Goal: Find specific page/section: Find specific page/section

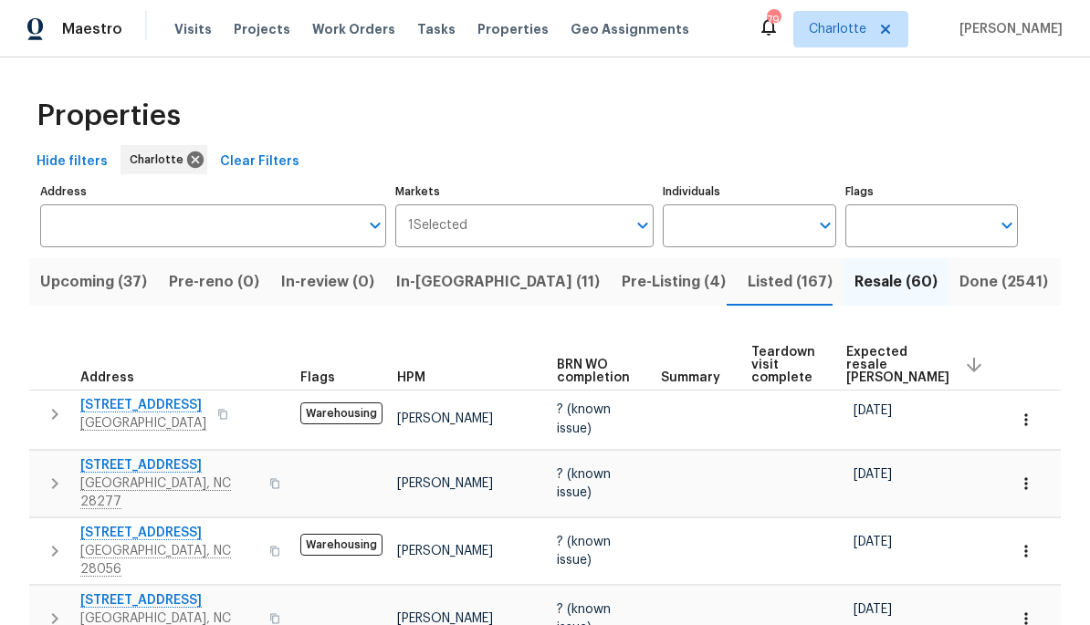
click at [858, 372] on span "Expected resale COE" at bounding box center [897, 365] width 103 height 38
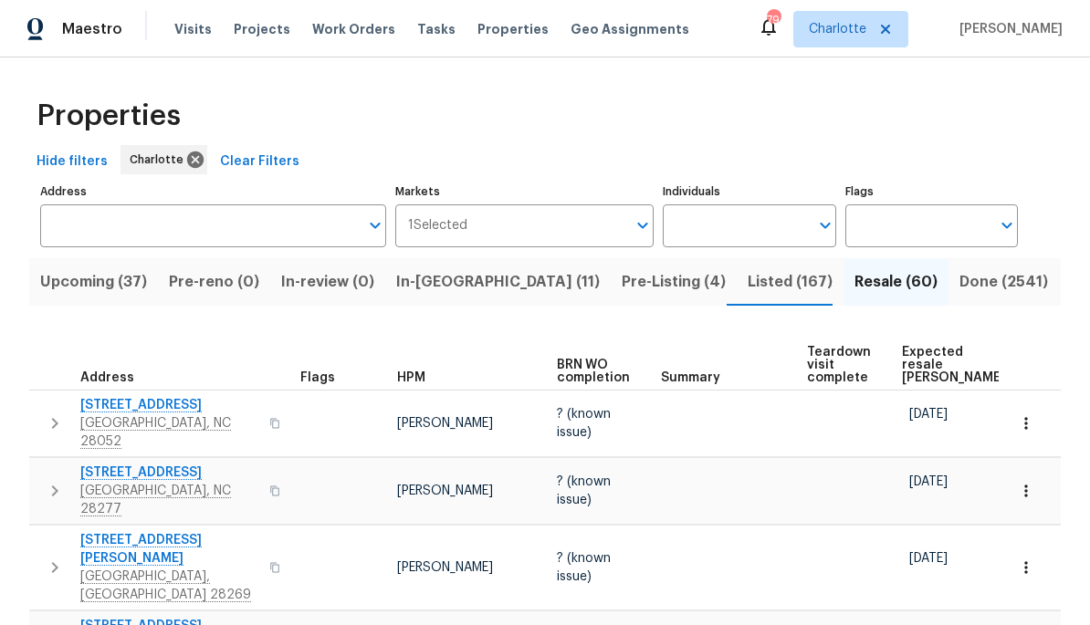
click at [906, 347] on span "Expected resale COE" at bounding box center [953, 365] width 103 height 38
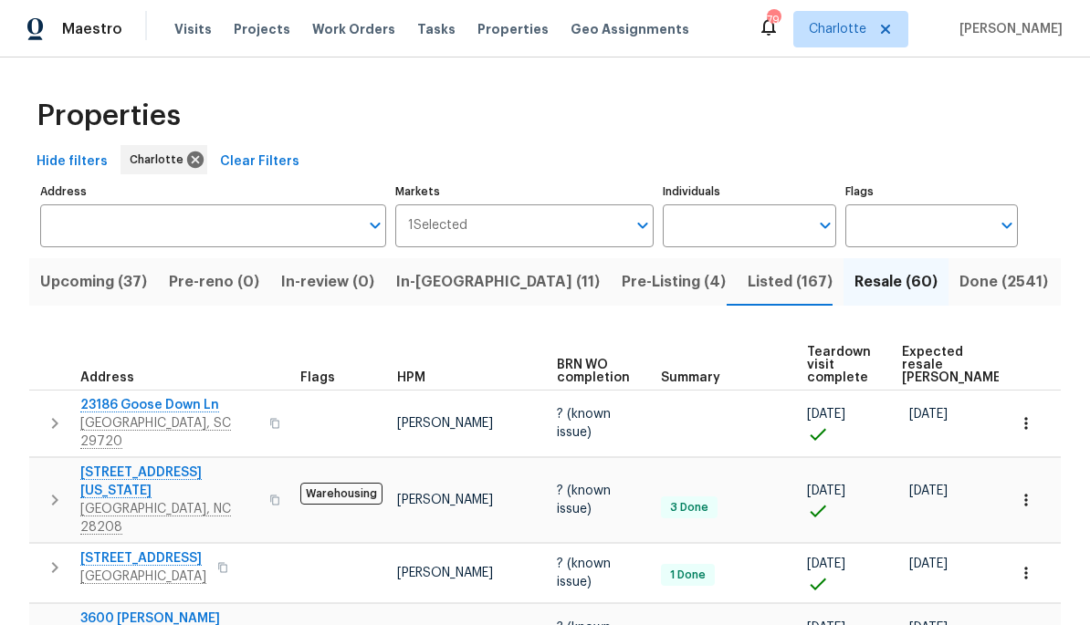
click at [916, 364] on span "Expected resale COE" at bounding box center [953, 365] width 103 height 38
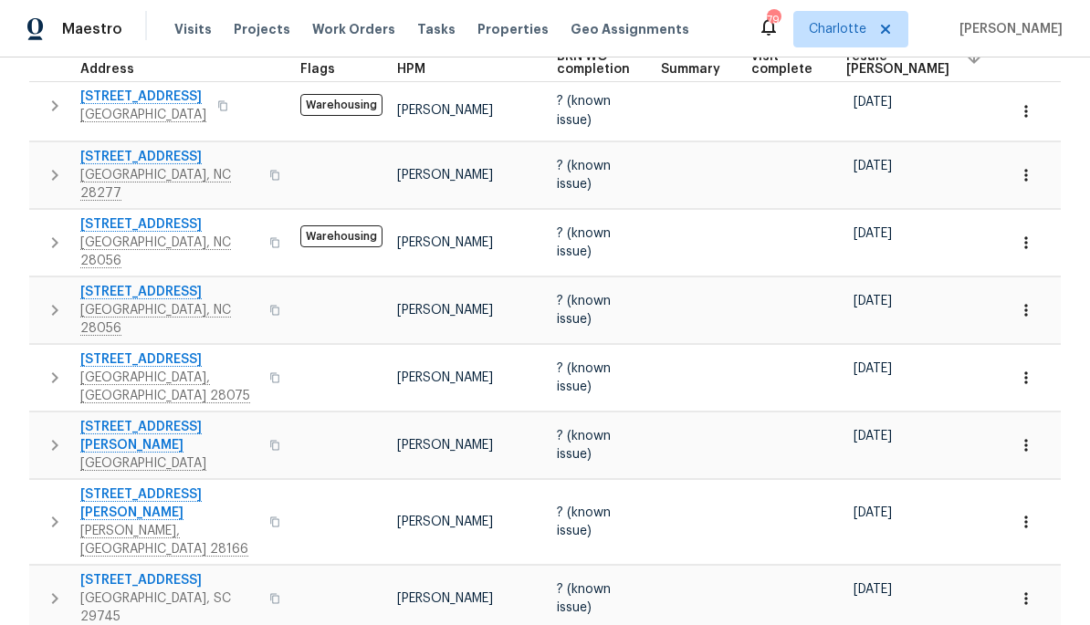
scroll to position [312, 0]
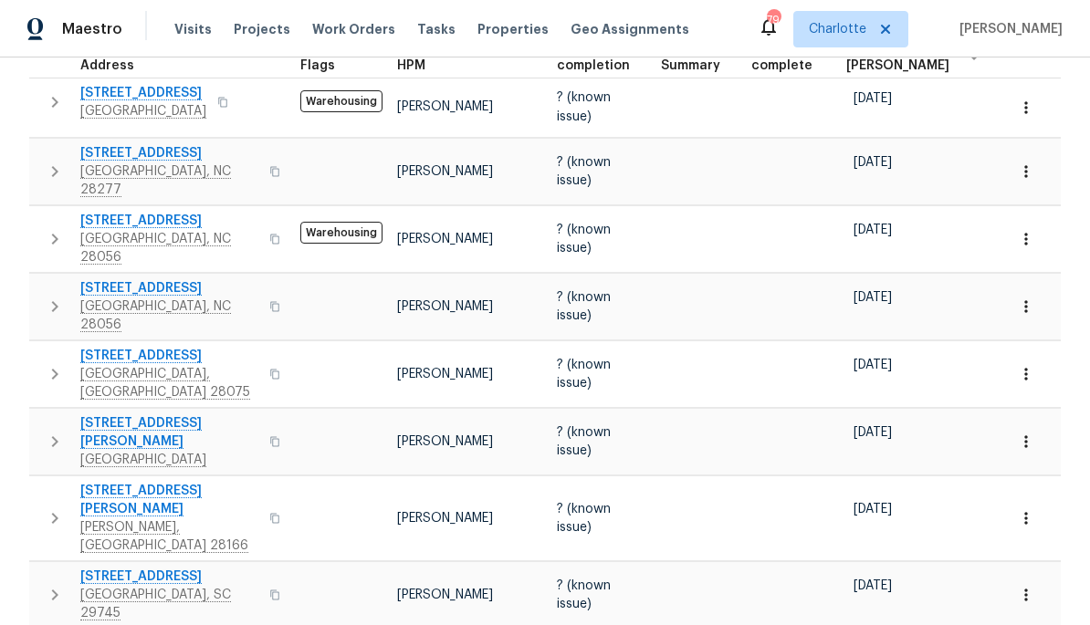
click at [130, 482] on span "704 Georgie St" at bounding box center [169, 500] width 178 height 37
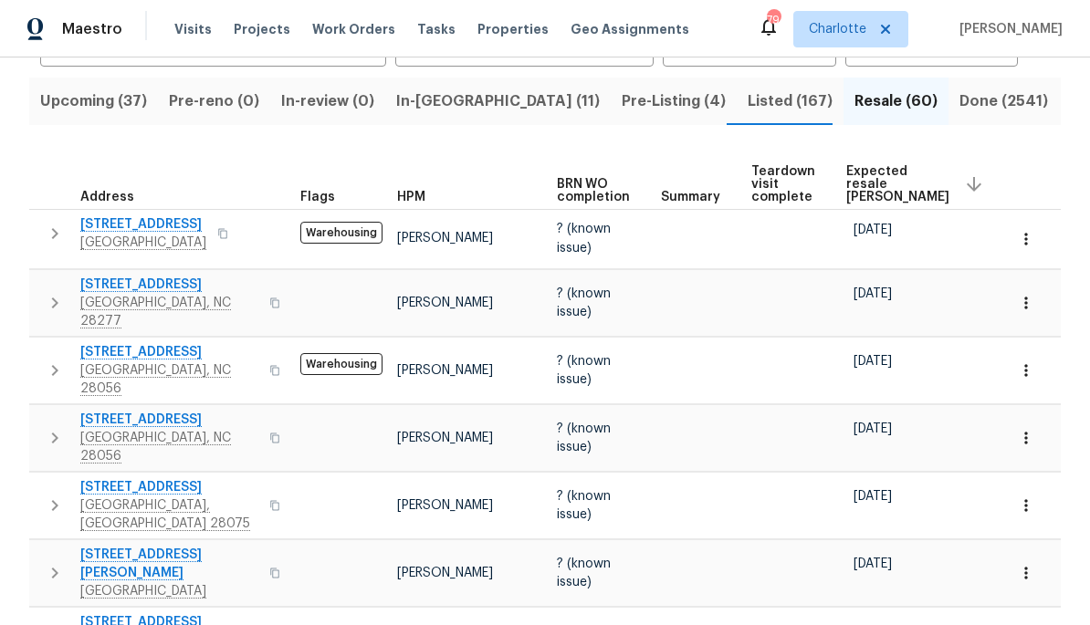
scroll to position [172, 0]
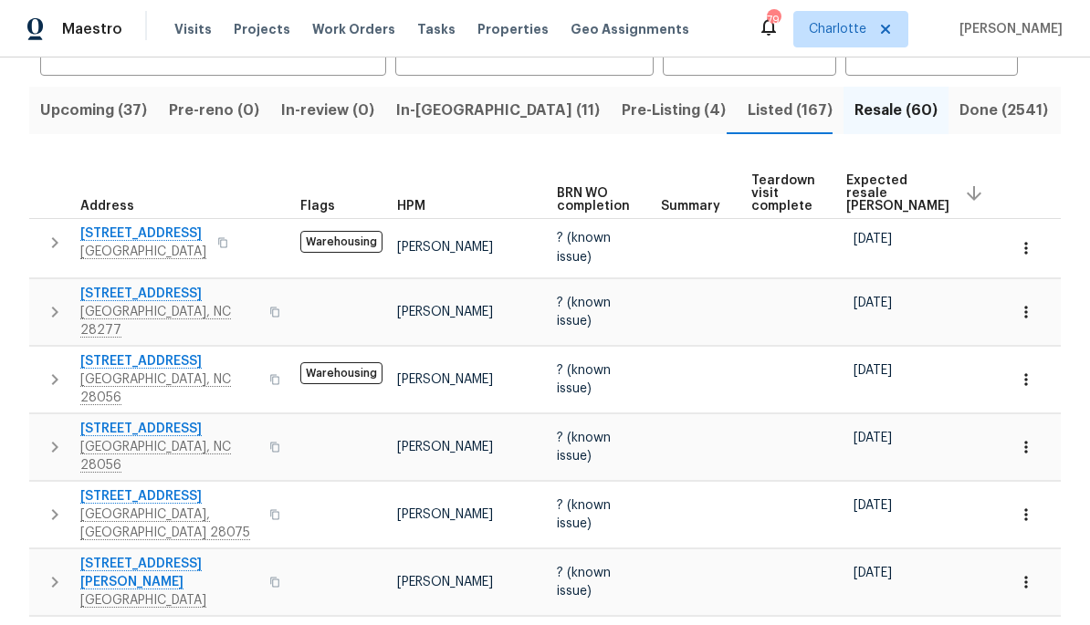
click at [112, 237] on span "1313 Ridgewood Dr" at bounding box center [143, 233] width 126 height 18
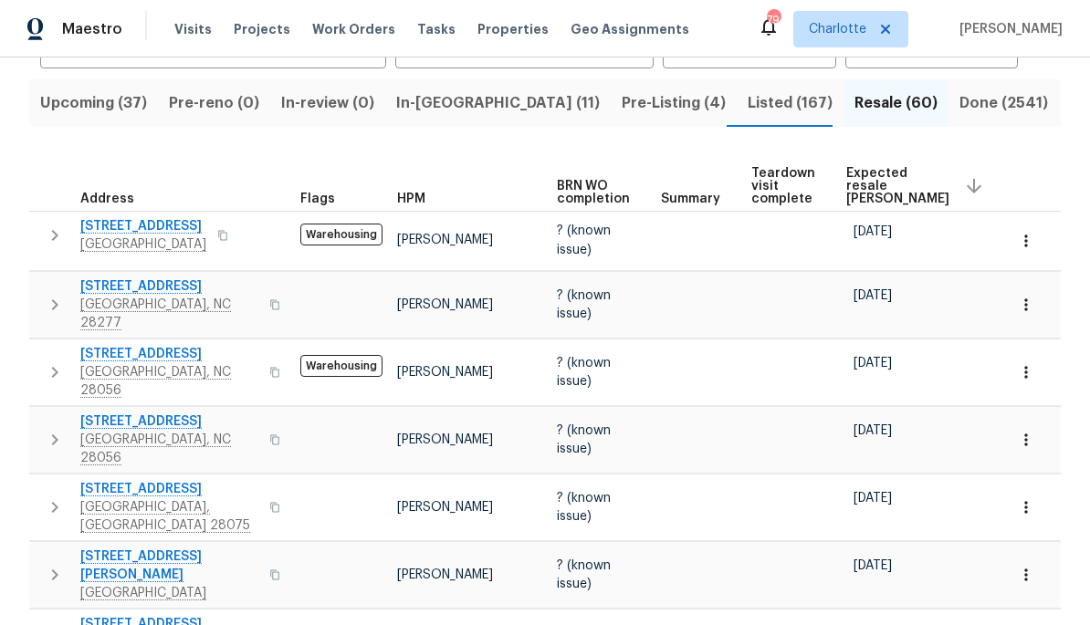
scroll to position [174, 0]
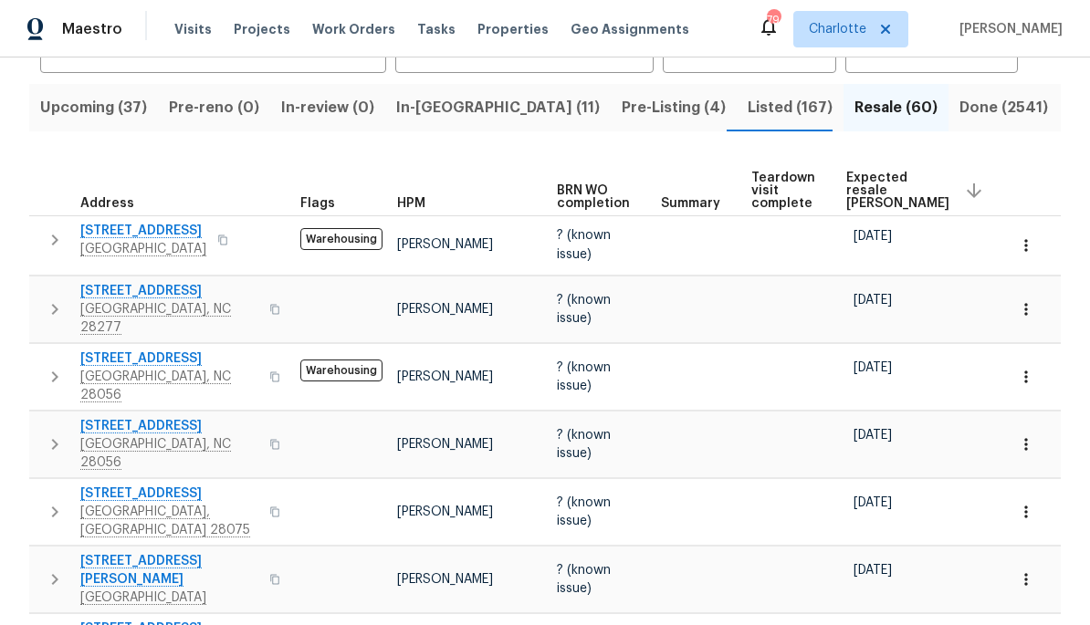
click at [127, 294] on span "9527 Scotland Hall Ct" at bounding box center [169, 291] width 178 height 18
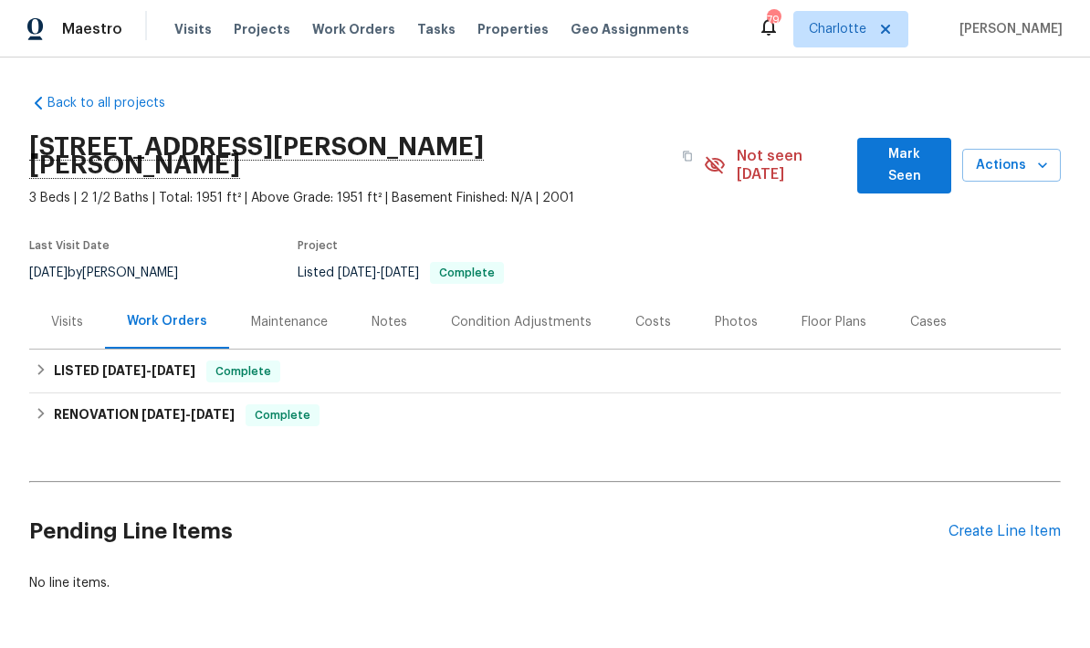
click at [670, 309] on div "Costs" at bounding box center [652, 322] width 79 height 54
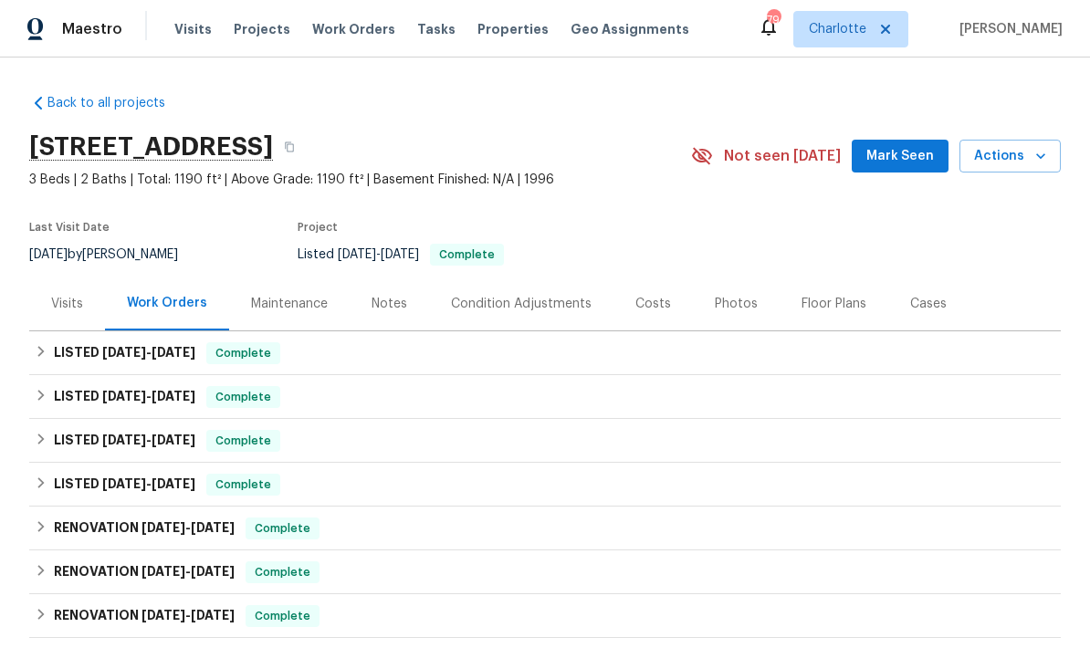
click at [659, 308] on div "Costs" at bounding box center [653, 304] width 36 height 18
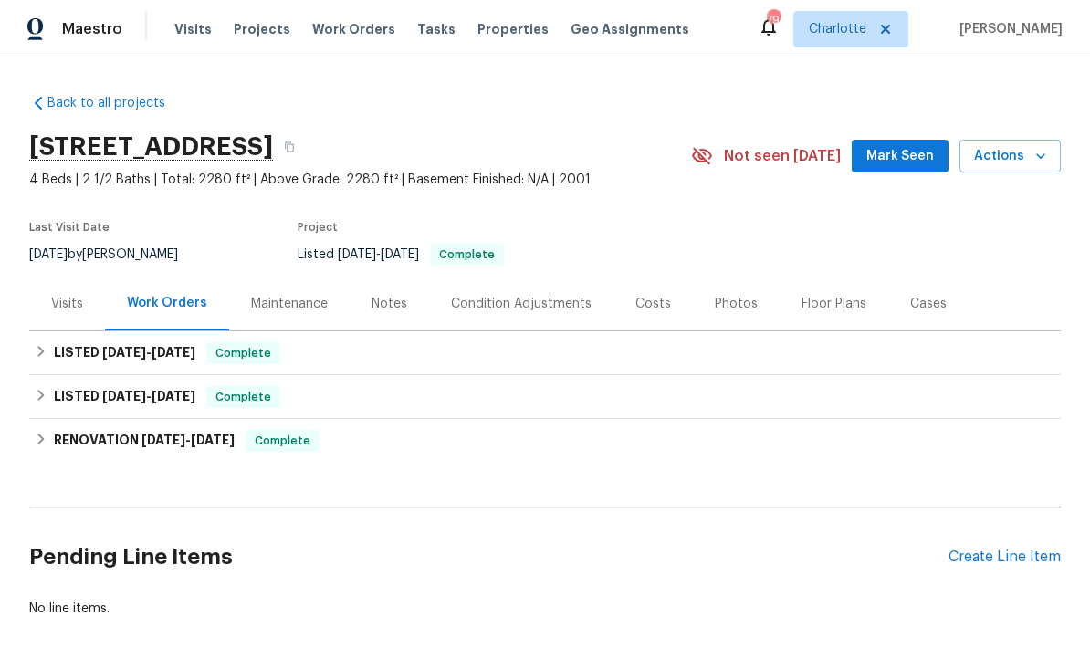
click at [651, 311] on div "Costs" at bounding box center [653, 304] width 36 height 18
